Goal: Task Accomplishment & Management: Use online tool/utility

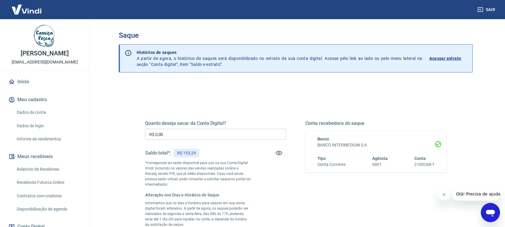
click at [188, 153] on p "R$ 153,29" at bounding box center [186, 153] width 19 height 6
copy p "153,29"
drag, startPoint x: 177, startPoint y: 131, endPoint x: 93, endPoint y: 134, distance: 84.4
click at [93, 134] on main "Saque Histórico de saques A partir de agora, o histórico de saques será disponi…" at bounding box center [296, 122] width 418 height 207
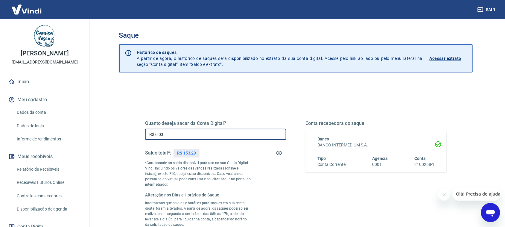
paste input "153,29"
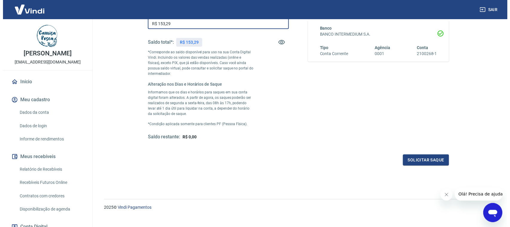
scroll to position [112, 0]
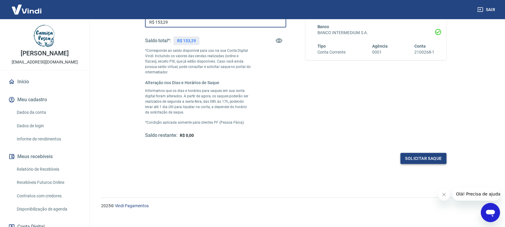
type input "R$ 153,29"
click at [412, 158] on button "Solicitar saque" at bounding box center [423, 158] width 46 height 11
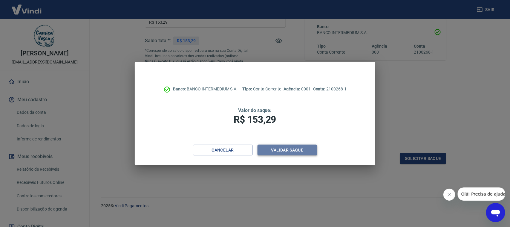
click at [287, 151] on button "Validar saque" at bounding box center [288, 149] width 60 height 11
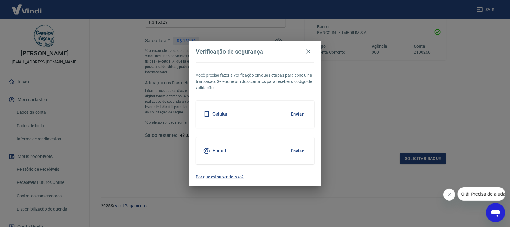
click at [297, 151] on button "Enviar" at bounding box center [297, 150] width 19 height 13
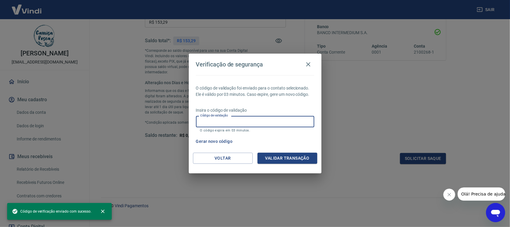
click at [240, 122] on input "Código de validação" at bounding box center [255, 121] width 118 height 11
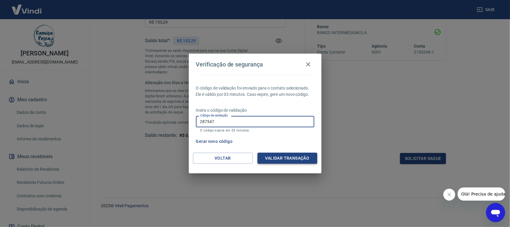
type input "287547"
click at [303, 155] on button "Validar transação" at bounding box center [288, 157] width 60 height 11
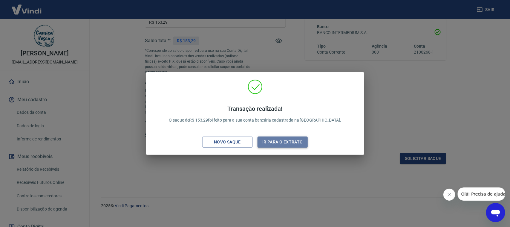
click at [288, 145] on button "Ir para o extrato" at bounding box center [283, 141] width 51 height 11
